Goal: Transaction & Acquisition: Purchase product/service

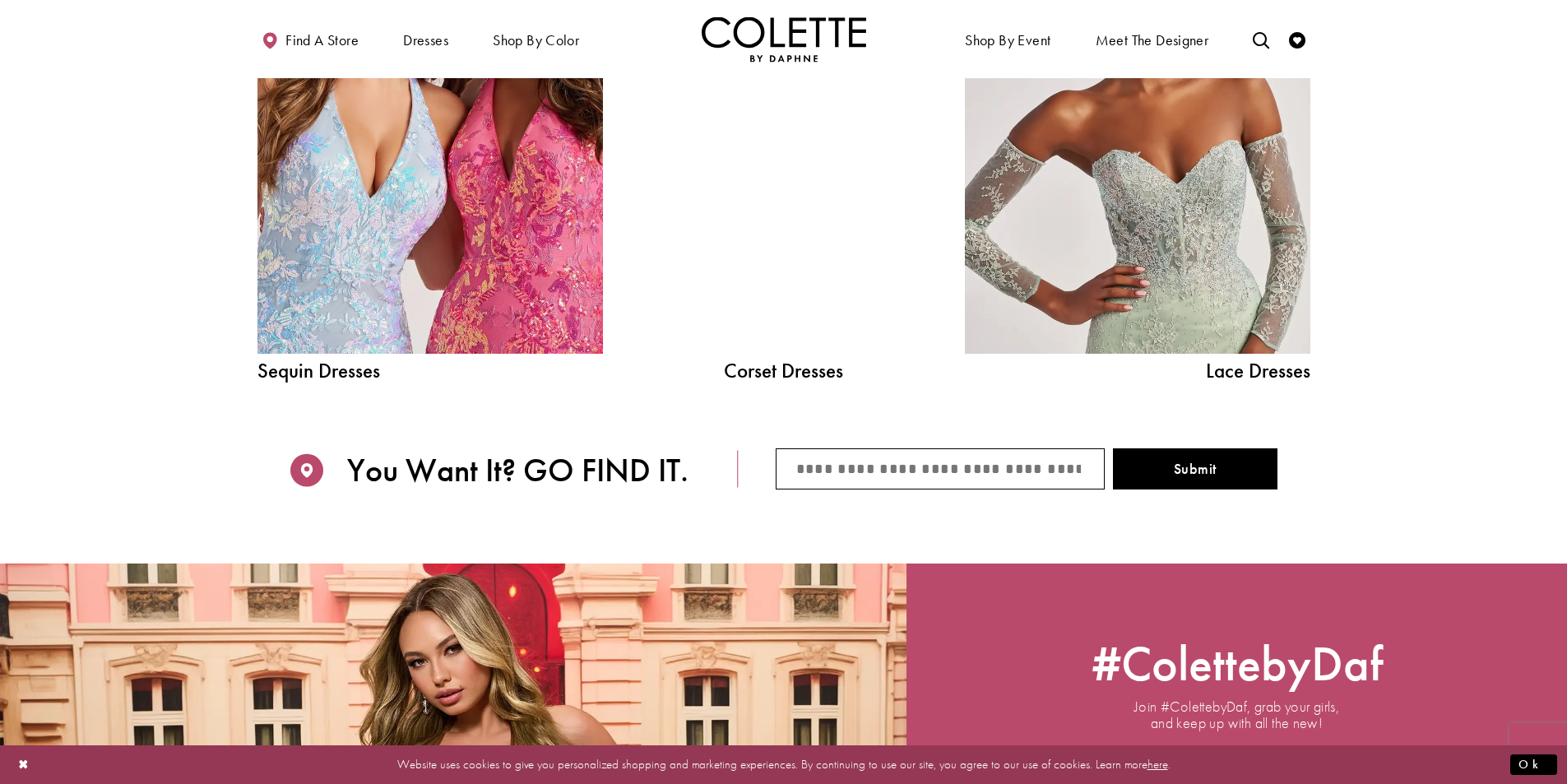
scroll to position [2143, 0]
click at [793, 290] on div at bounding box center [784, 136] width 247 height 436
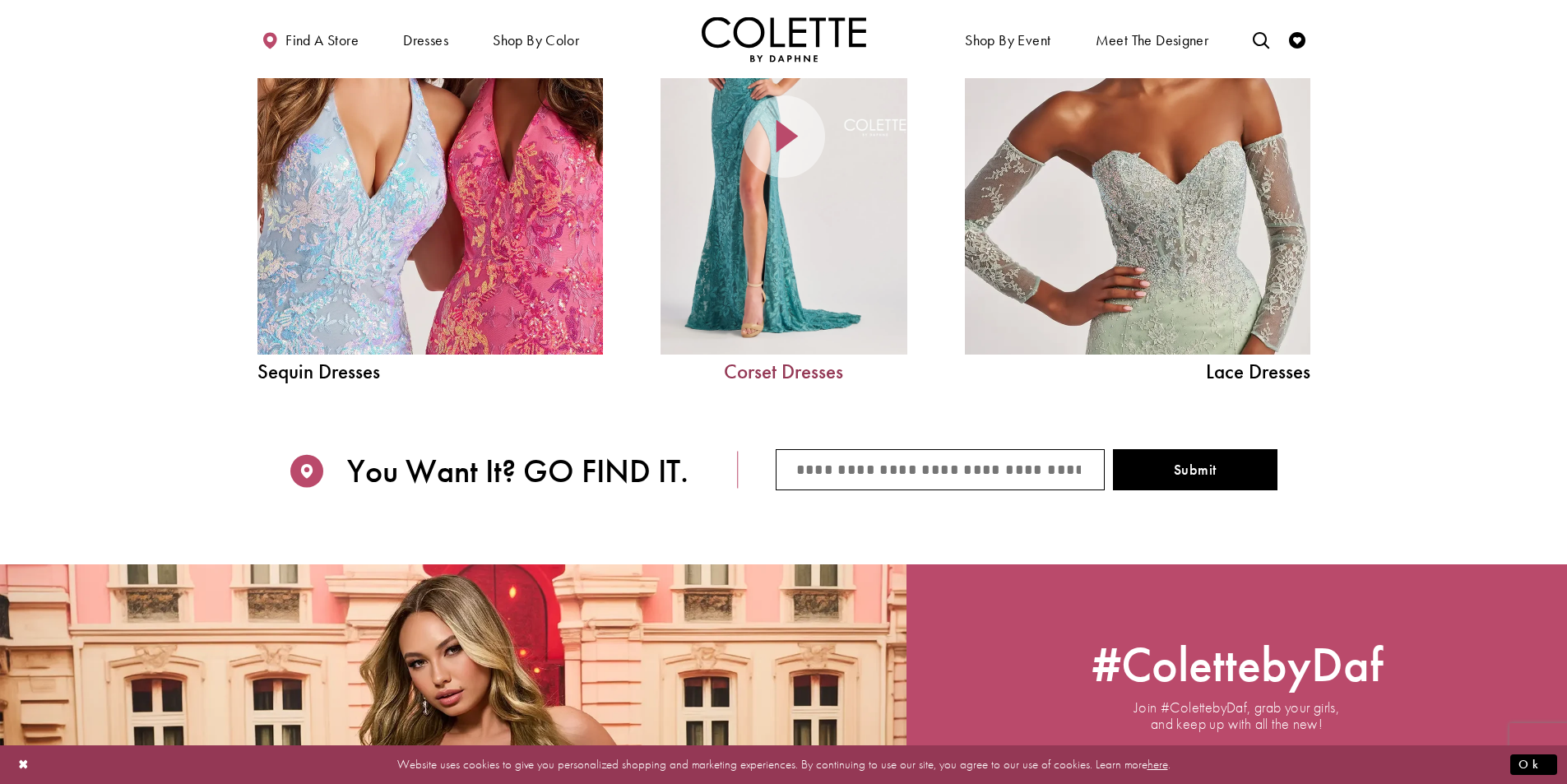
click at [820, 370] on link "Corset Dresses" at bounding box center [784, 370] width 247 height 21
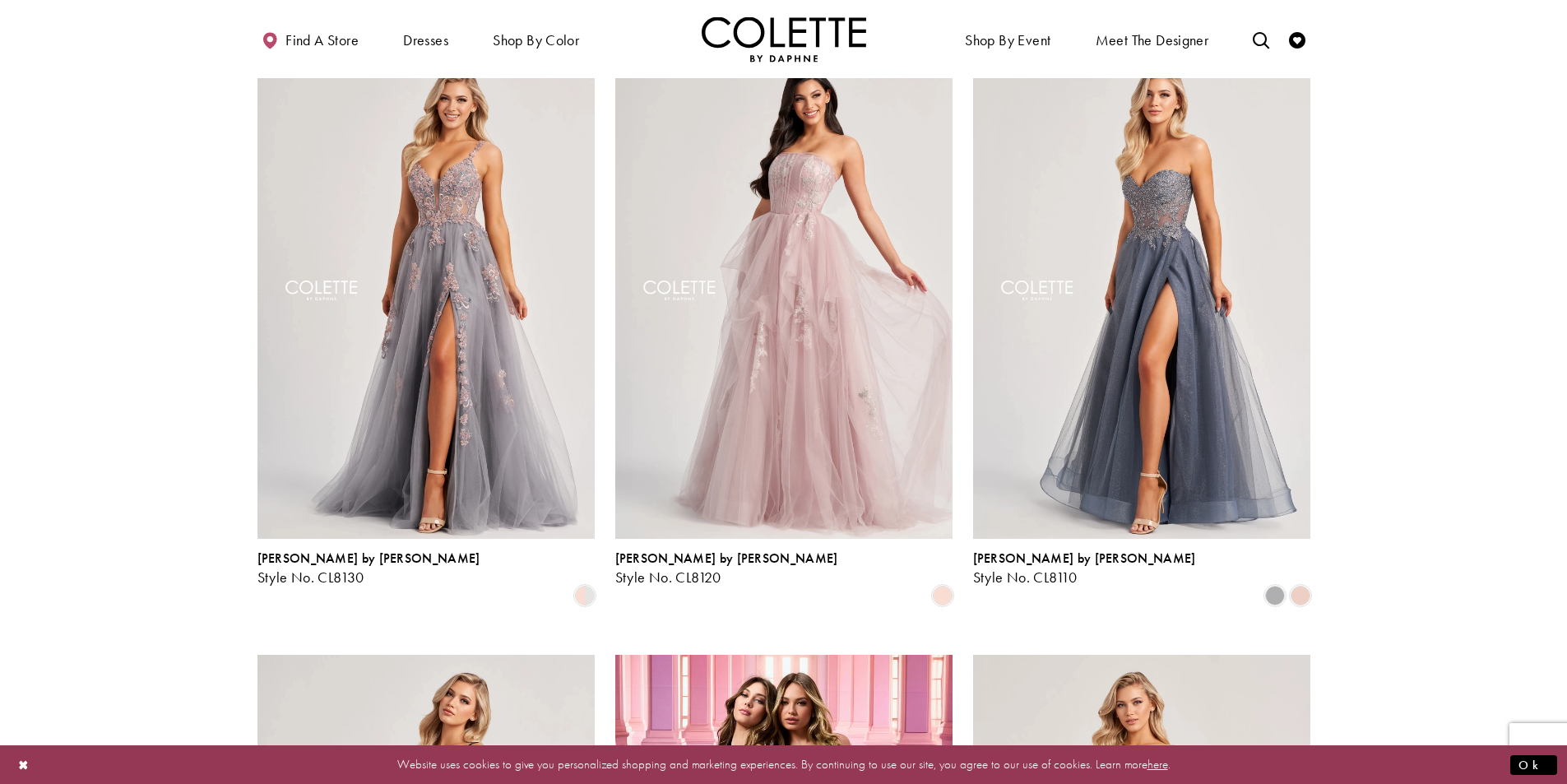
scroll to position [1397, 0]
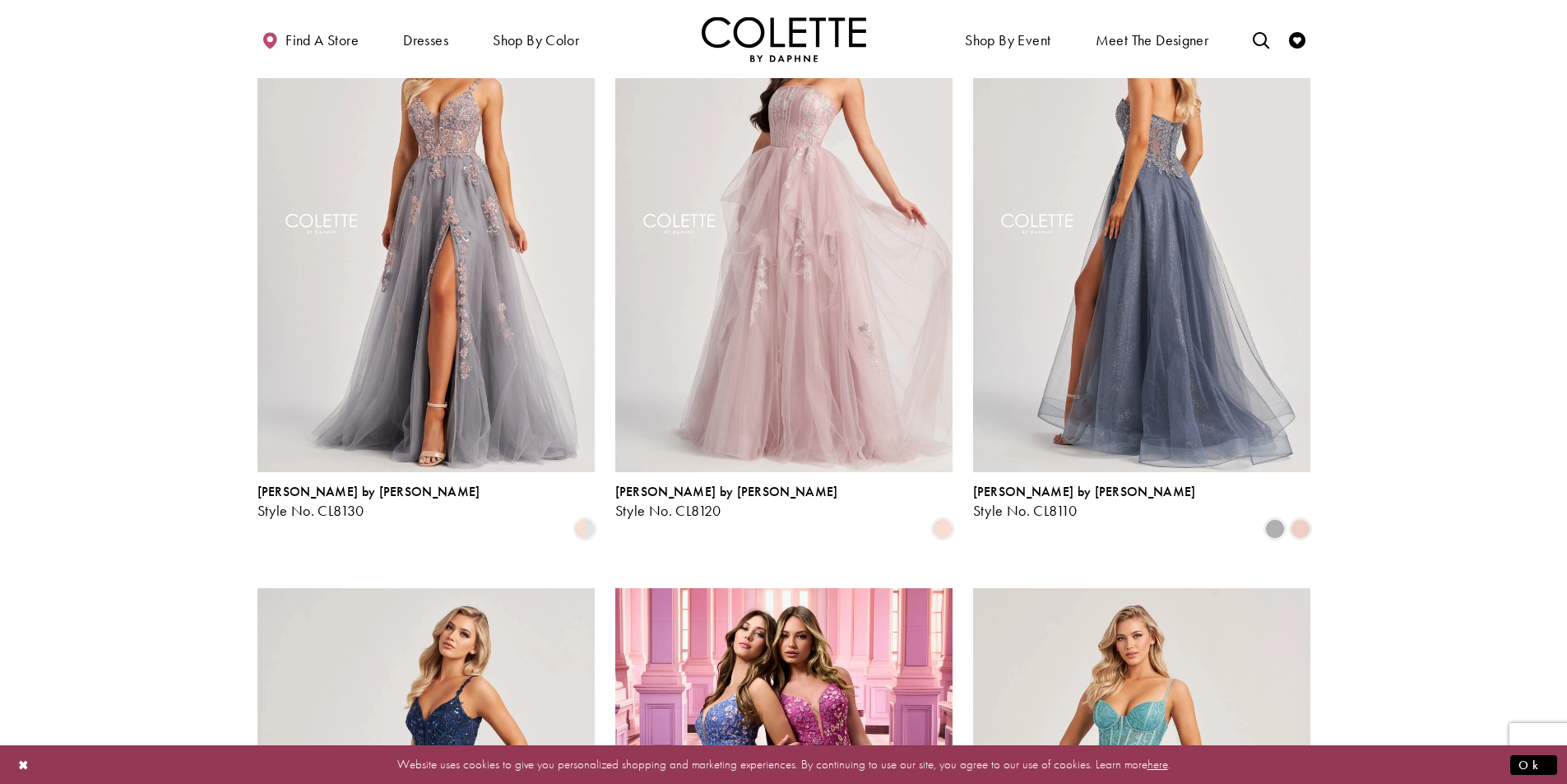
click at [1113, 307] on img "Visit Colette by Daphne Style No. CL8110 Page" at bounding box center [1142, 227] width 337 height 490
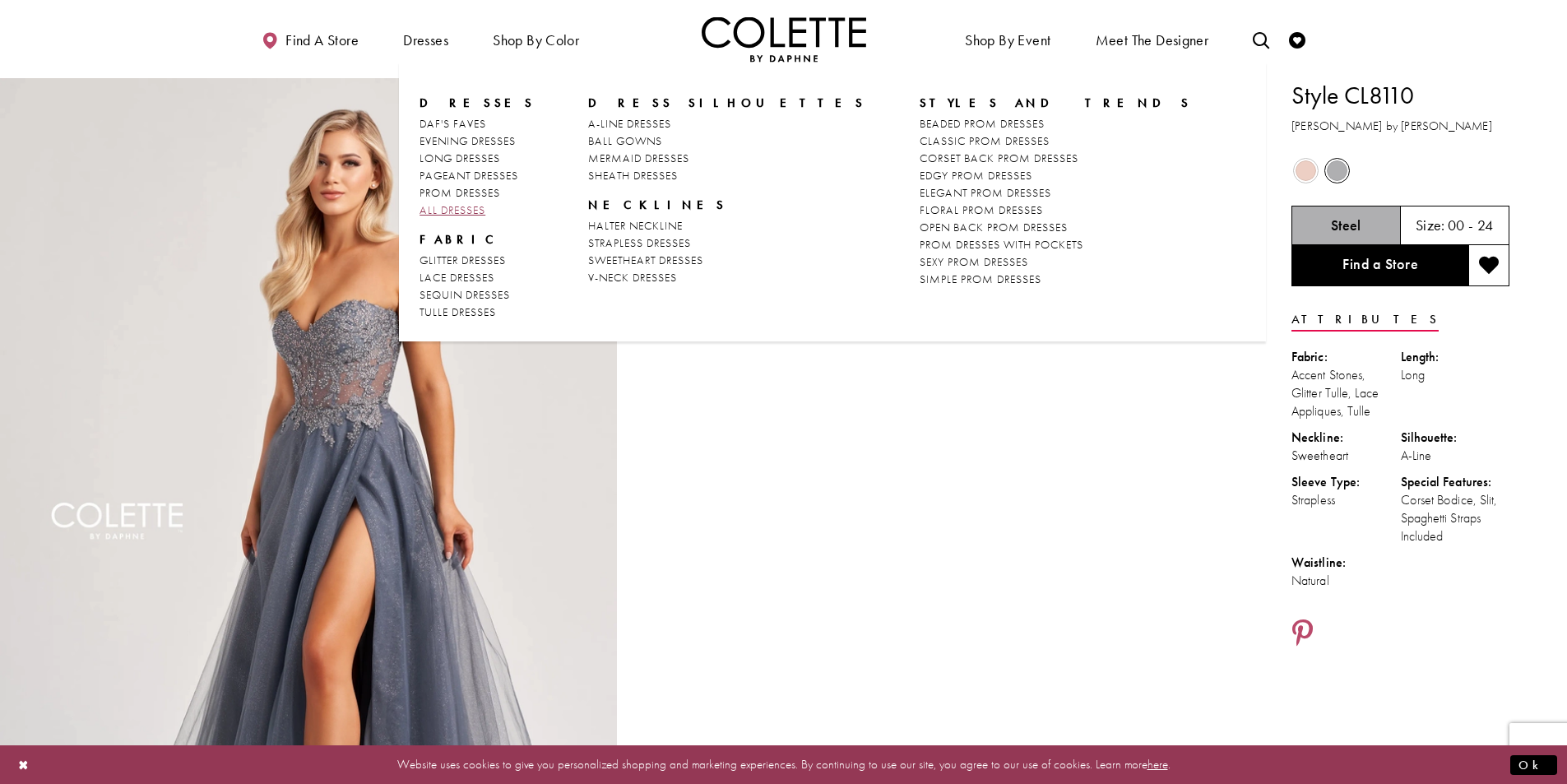
click at [468, 212] on span "ALL DRESSES" at bounding box center [452, 209] width 66 height 15
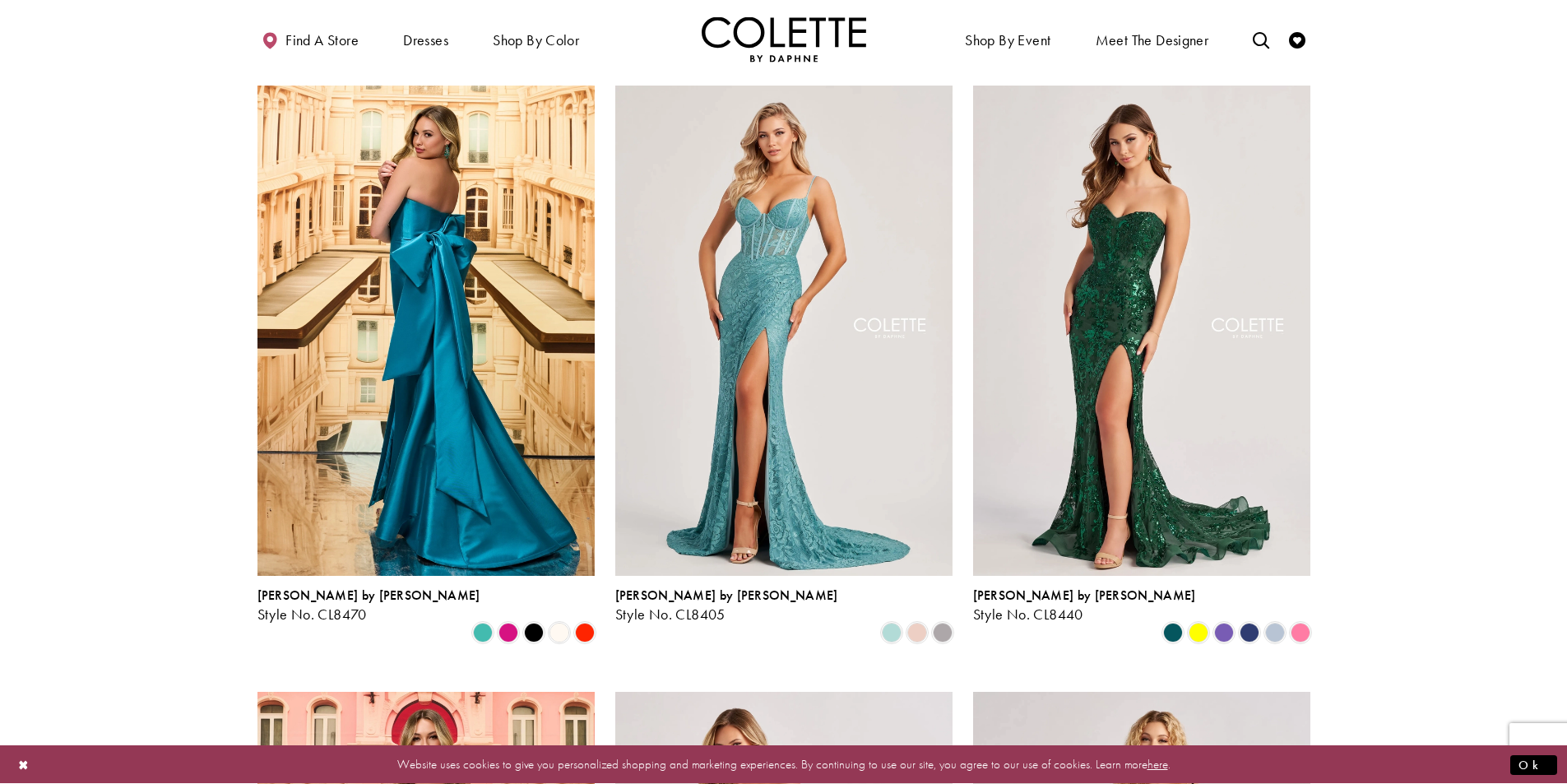
scroll to position [82, 0]
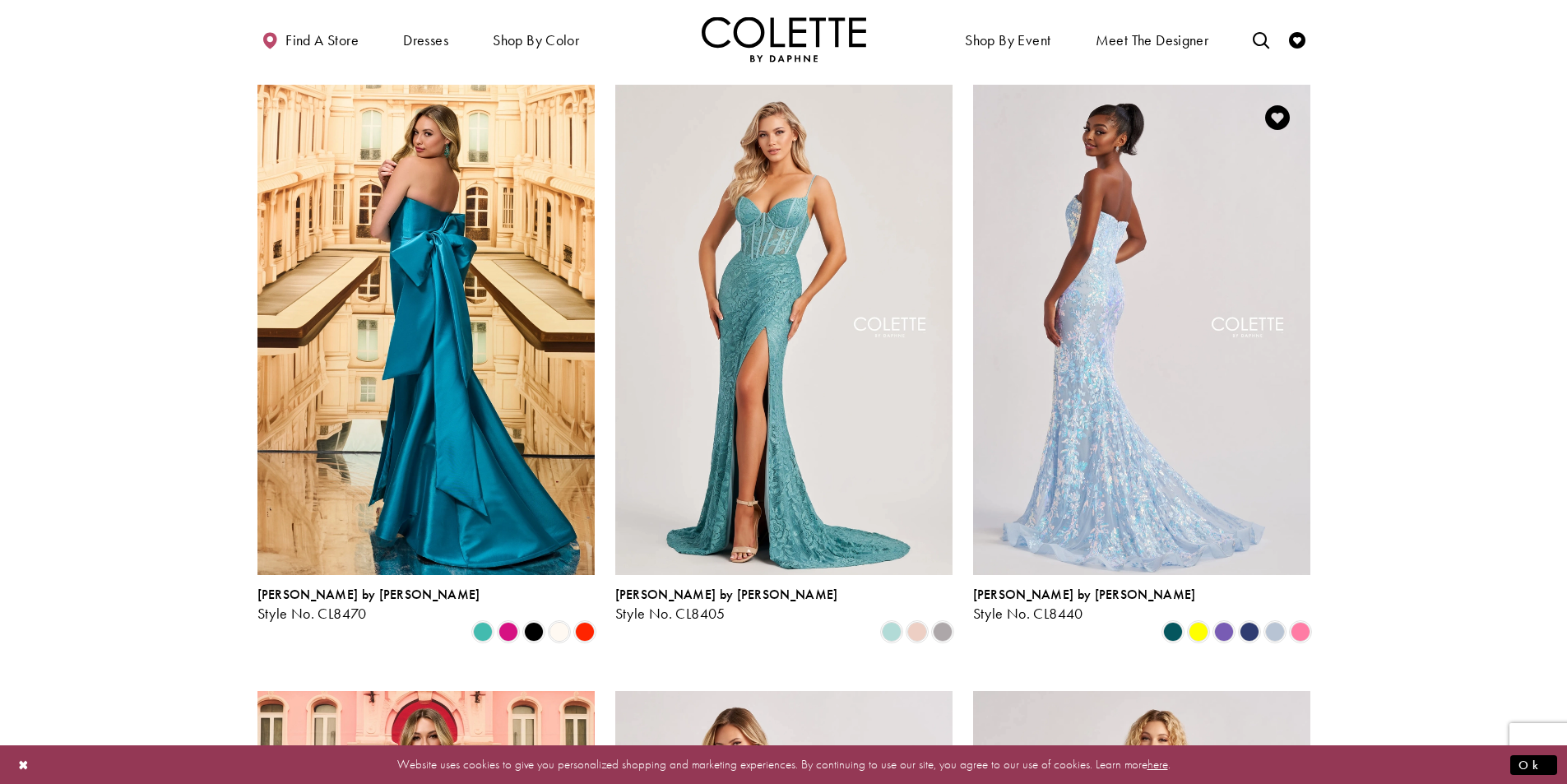
click at [1122, 425] on img "Visit Colette by Daphne Style No. CL8440 Page" at bounding box center [1142, 329] width 337 height 490
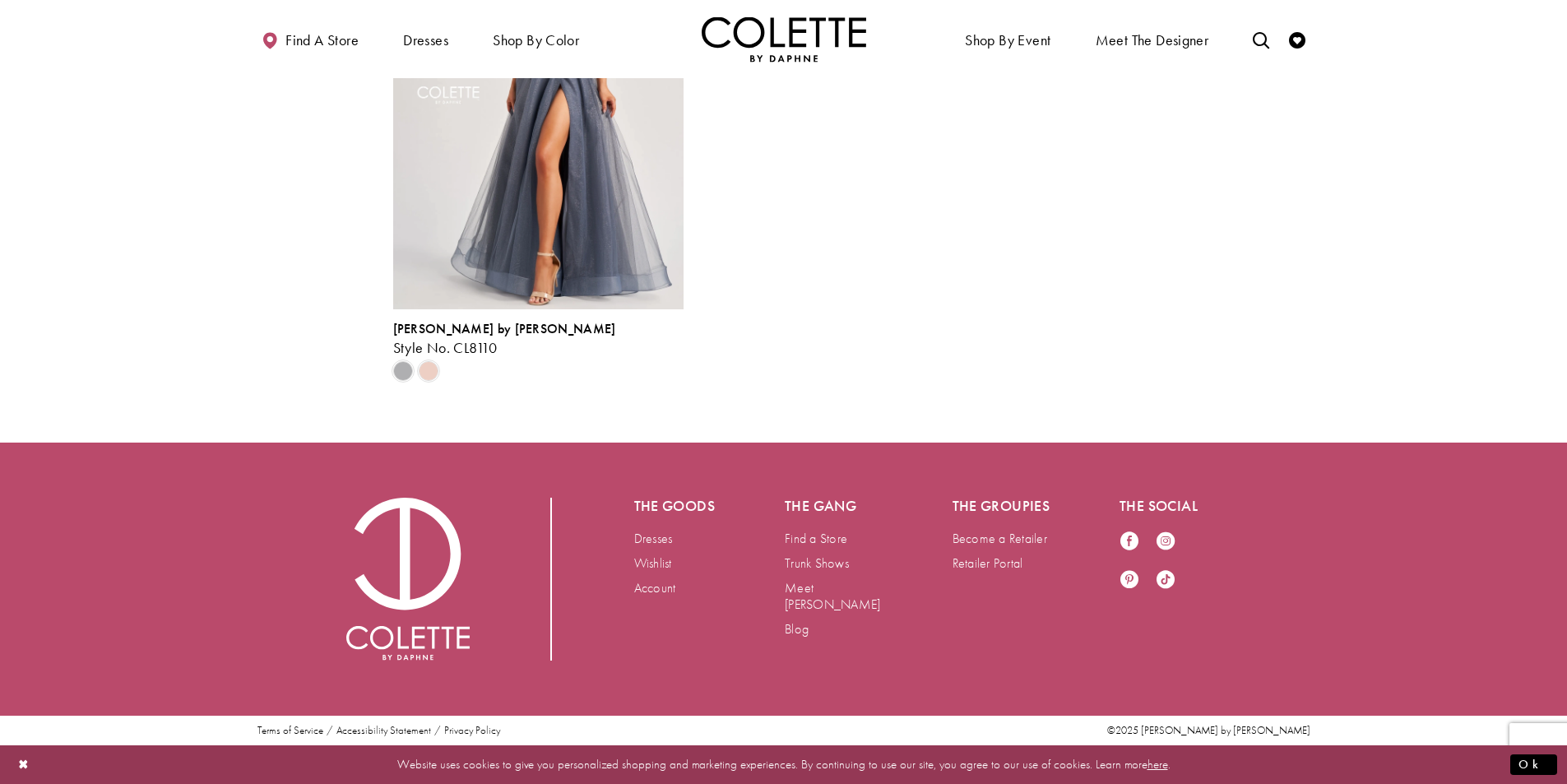
scroll to position [6020, 0]
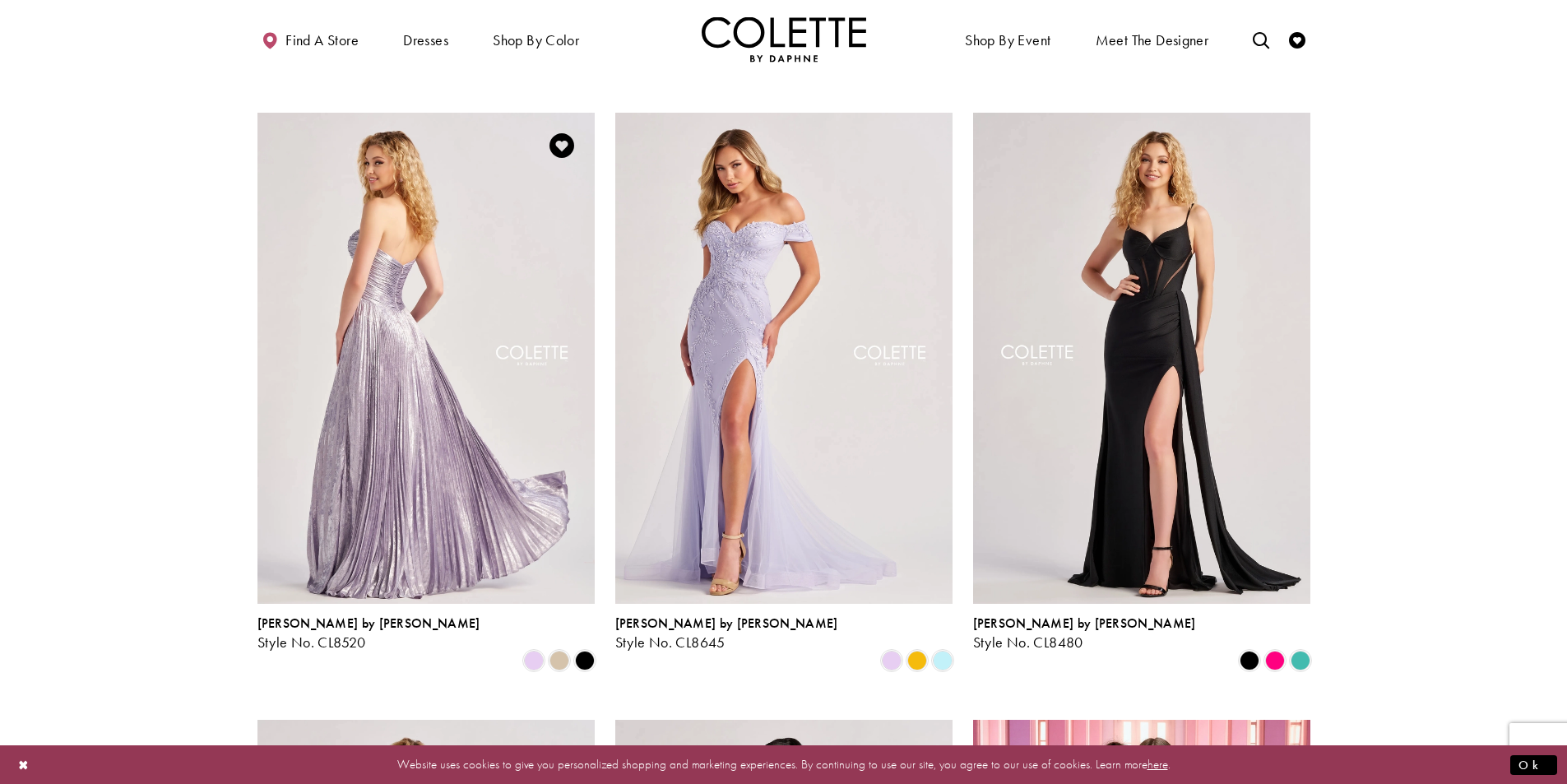
scroll to position [825, 0]
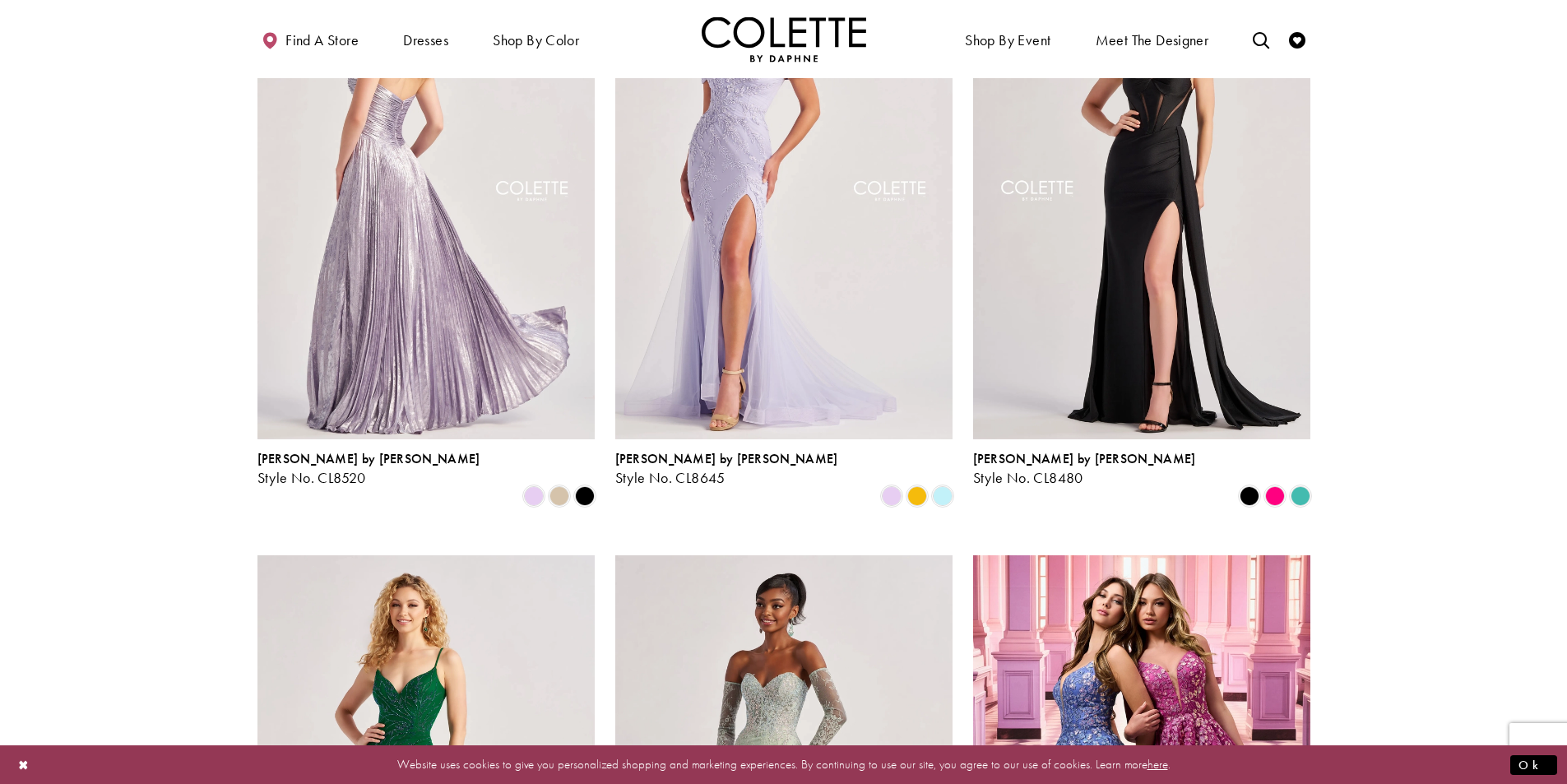
click at [456, 287] on img "Visit Colette by Daphne Style No. CL8520 Page" at bounding box center [427, 193] width 337 height 490
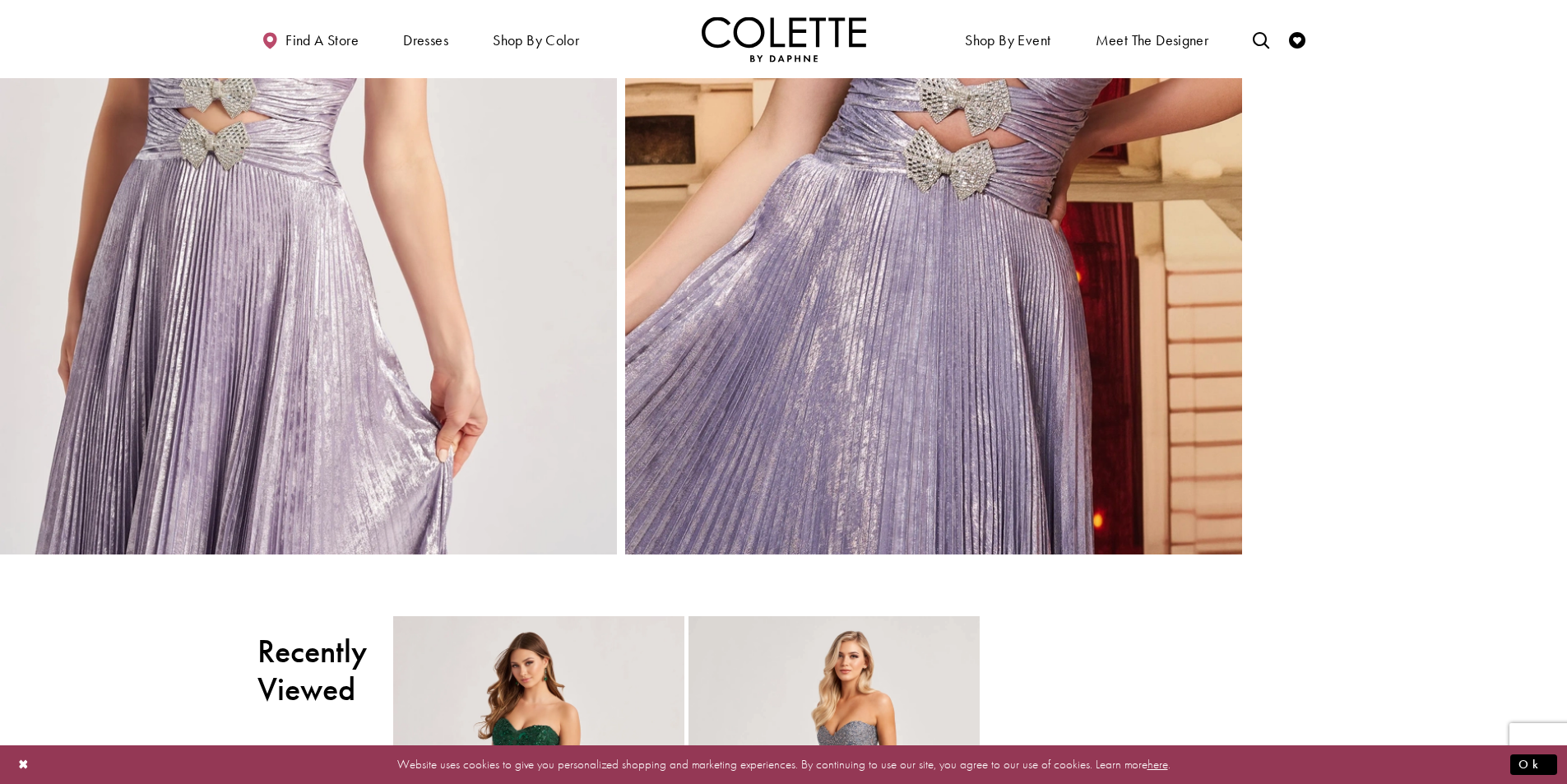
scroll to position [4201, 0]
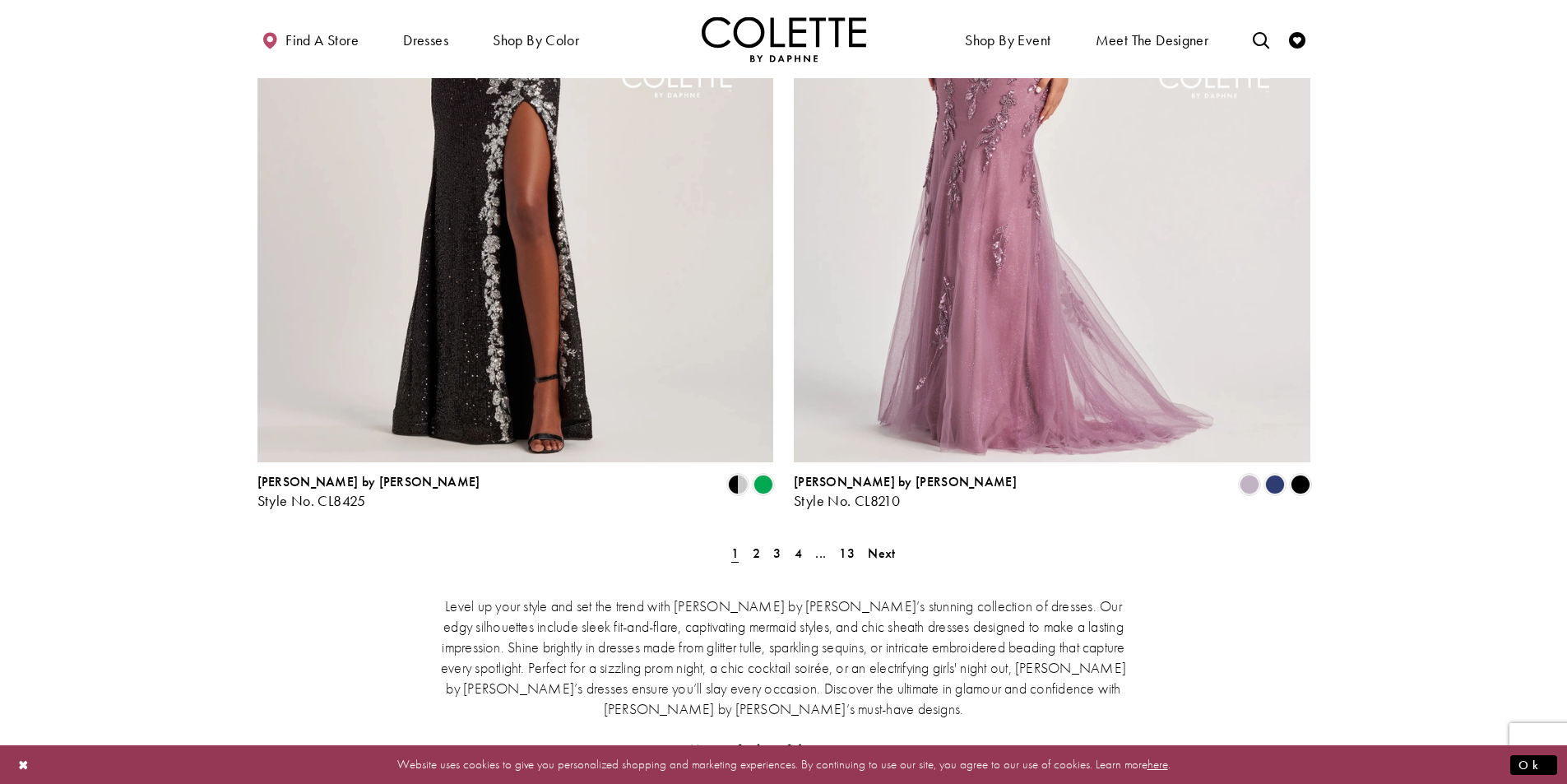
scroll to position [3210, 0]
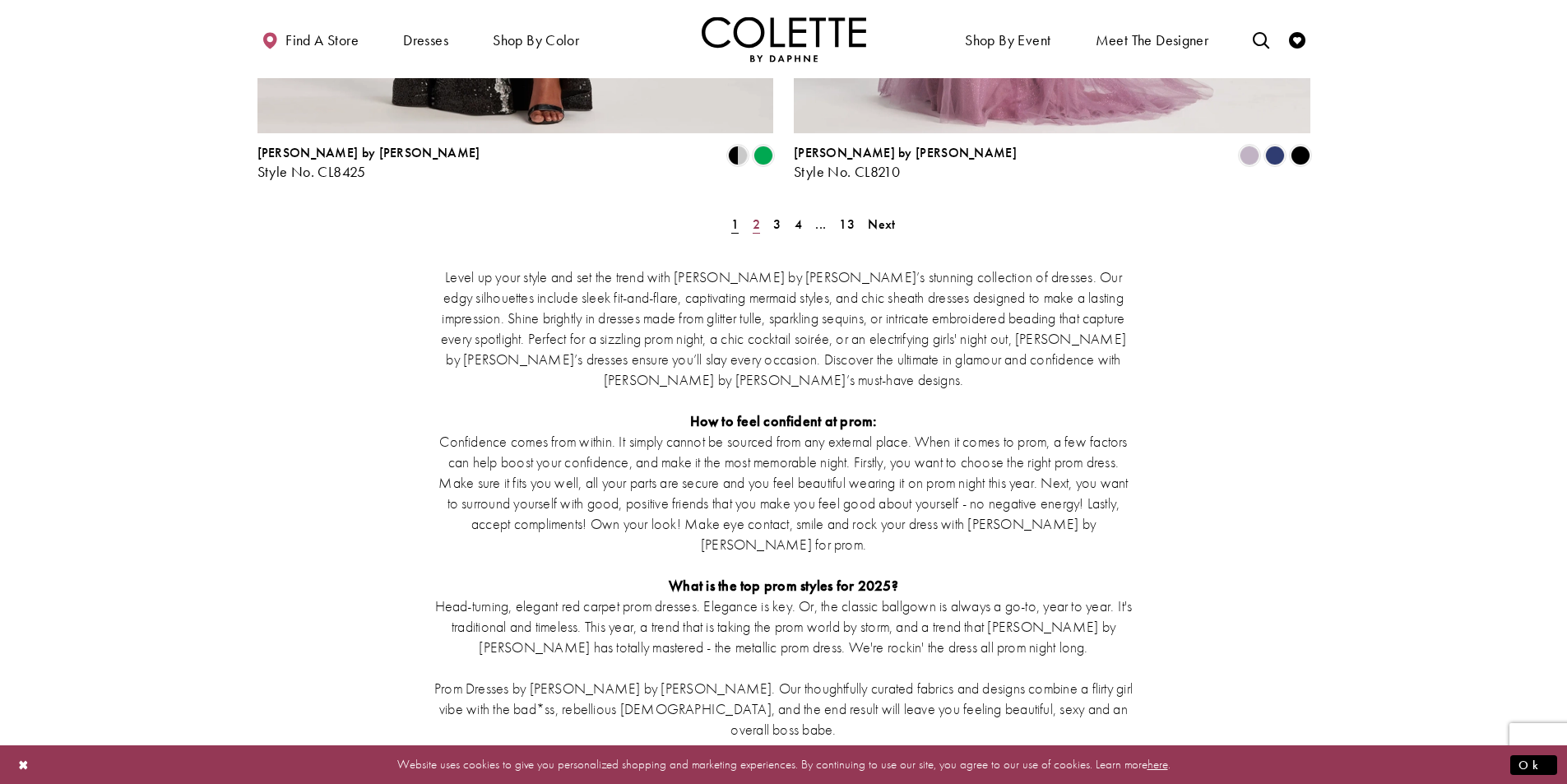
click at [753, 216] on span "2" at bounding box center [757, 224] width 8 height 18
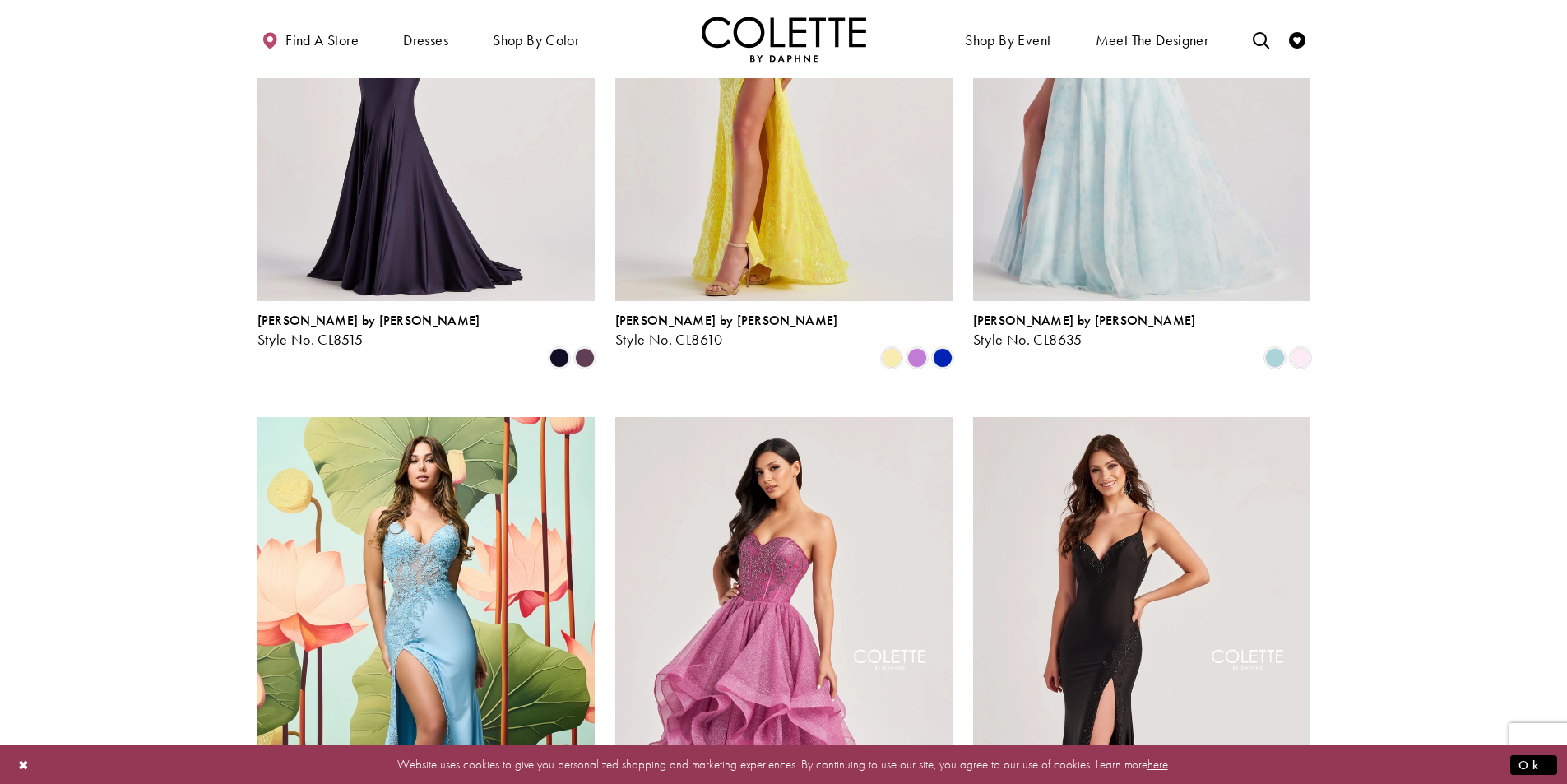
scroll to position [1816, 0]
